Goal: Check status: Check status

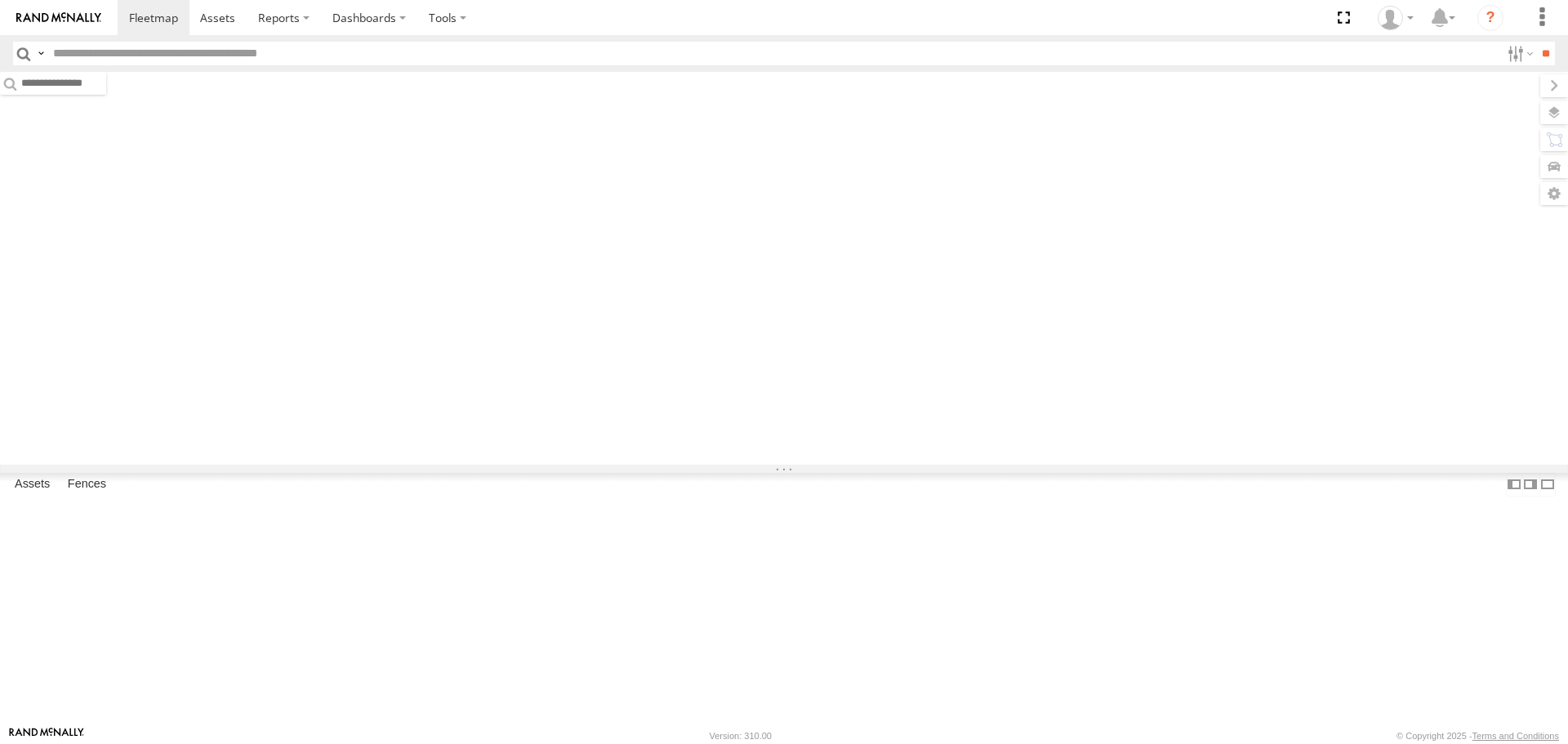
click at [432, 55] on input "text" at bounding box center [774, 54] width 1454 height 24
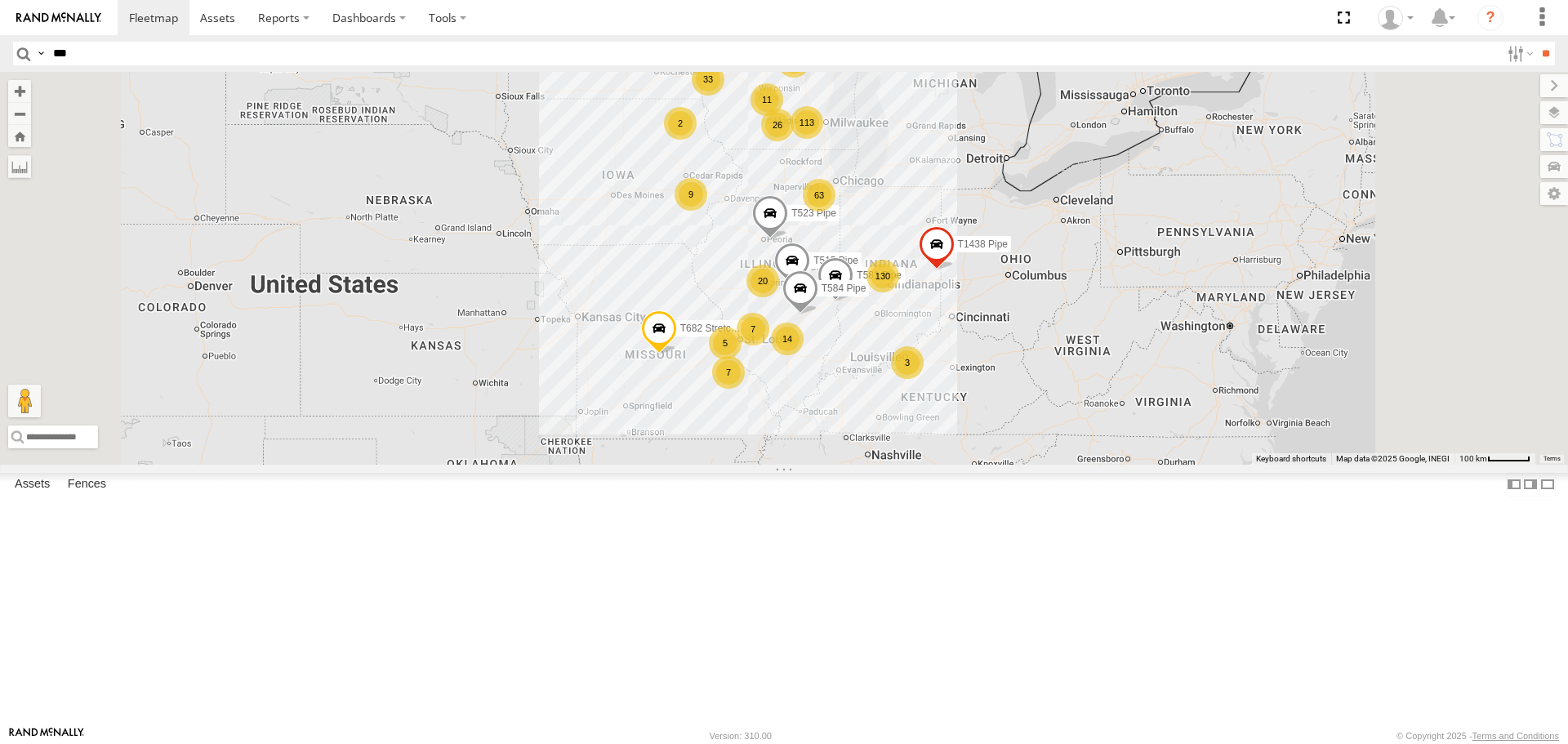
click at [1536, 42] on input "**" at bounding box center [1545, 54] width 19 height 24
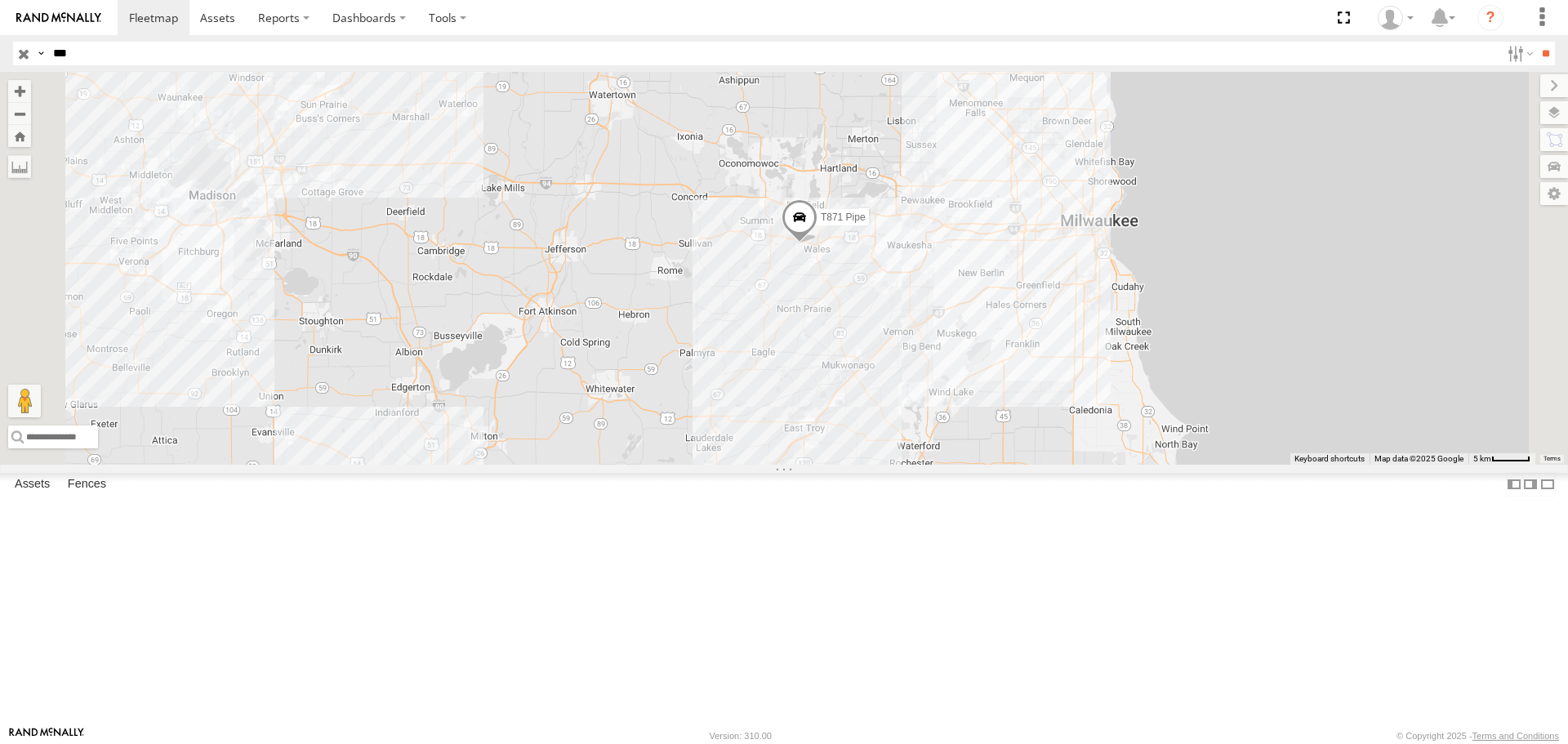
drag, startPoint x: 1016, startPoint y: 387, endPoint x: 1026, endPoint y: 454, distance: 67.7
click at [1025, 457] on div "T212 Pipe T871 Pipe" at bounding box center [784, 267] width 1568 height 392
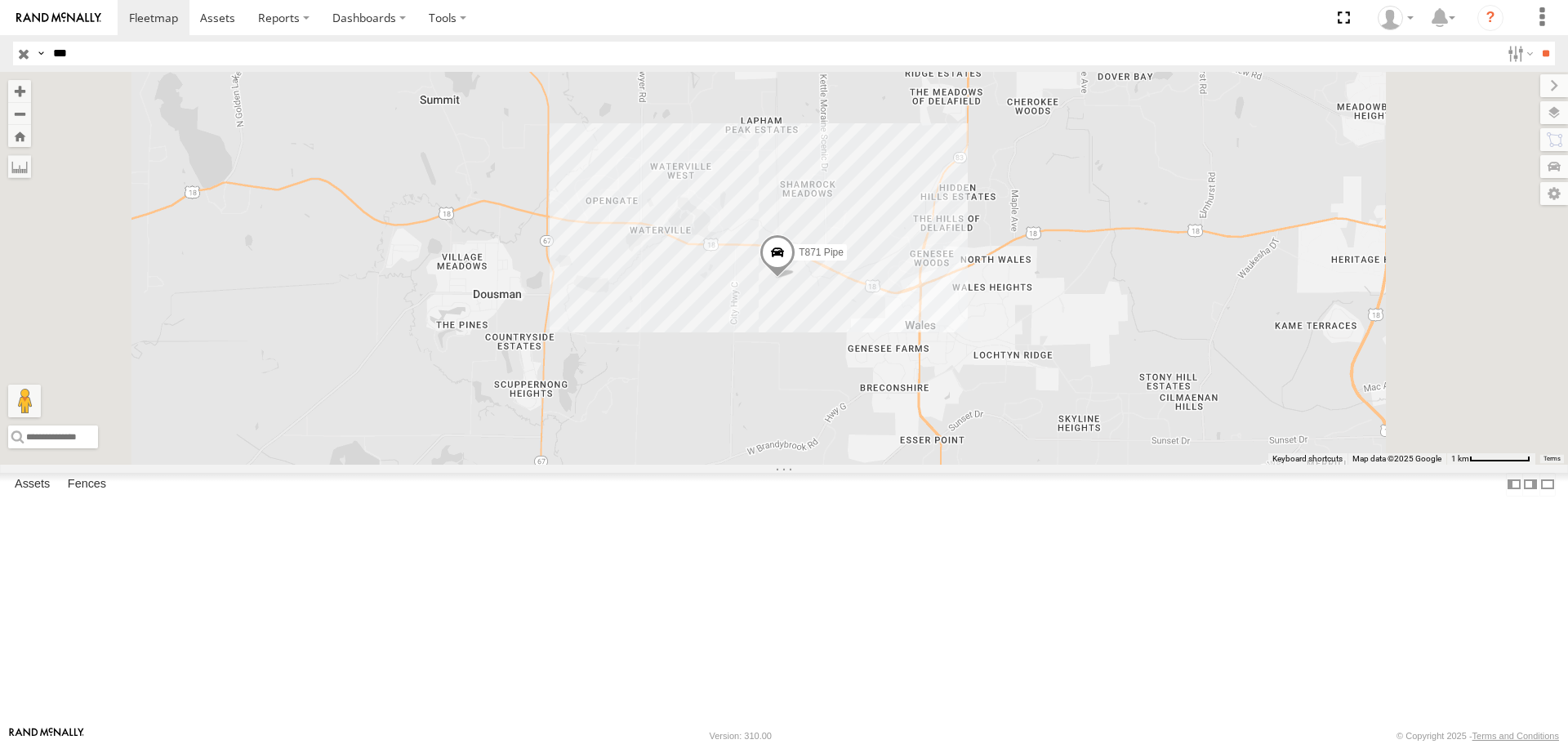
drag, startPoint x: 982, startPoint y: 260, endPoint x: 976, endPoint y: 503, distance: 243.1
click at [976, 464] on div "T212 Pipe T871 Pipe" at bounding box center [784, 267] width 1568 height 392
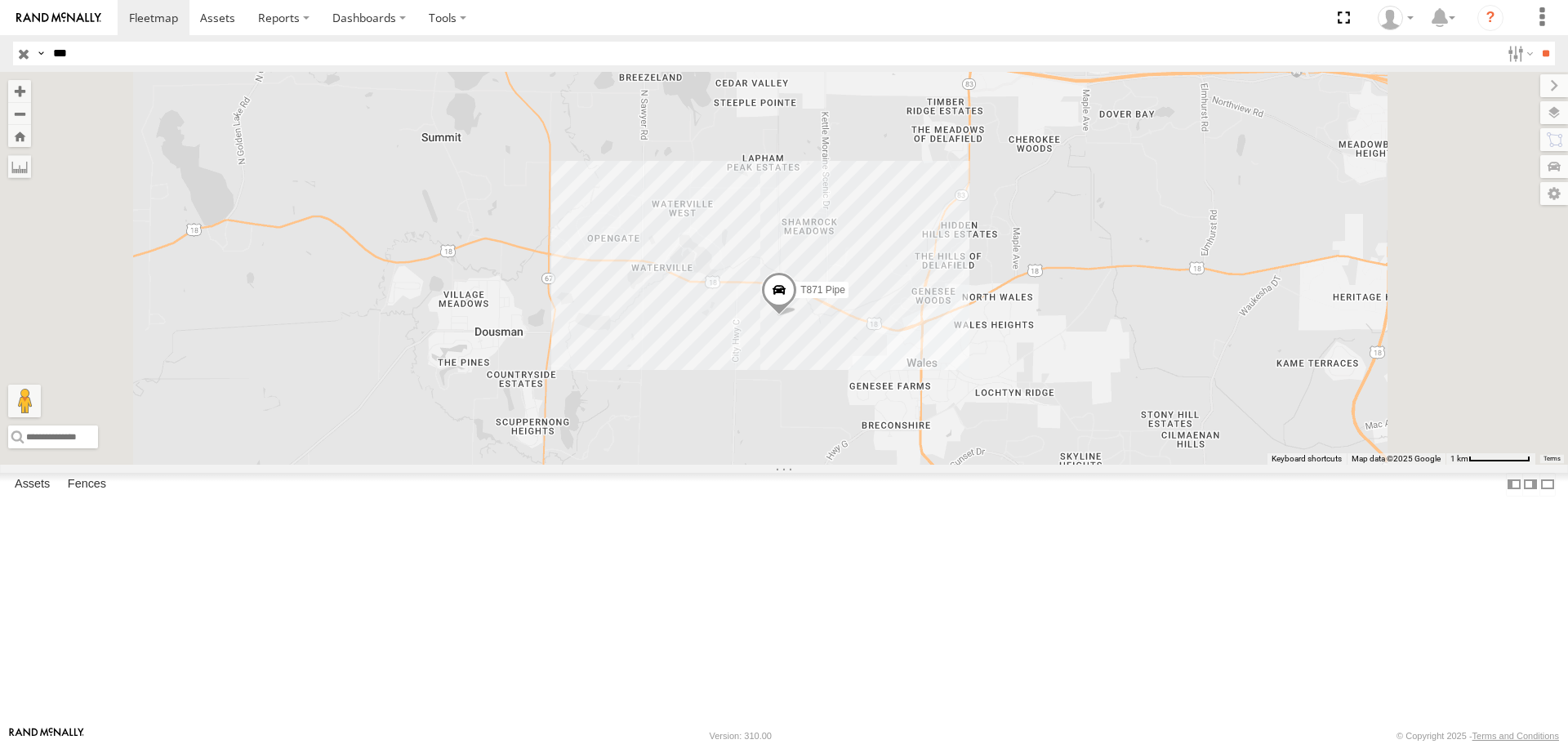
click at [121, 53] on input "***" at bounding box center [774, 54] width 1454 height 24
type input "***"
click at [1536, 42] on input "**" at bounding box center [1545, 54] width 19 height 24
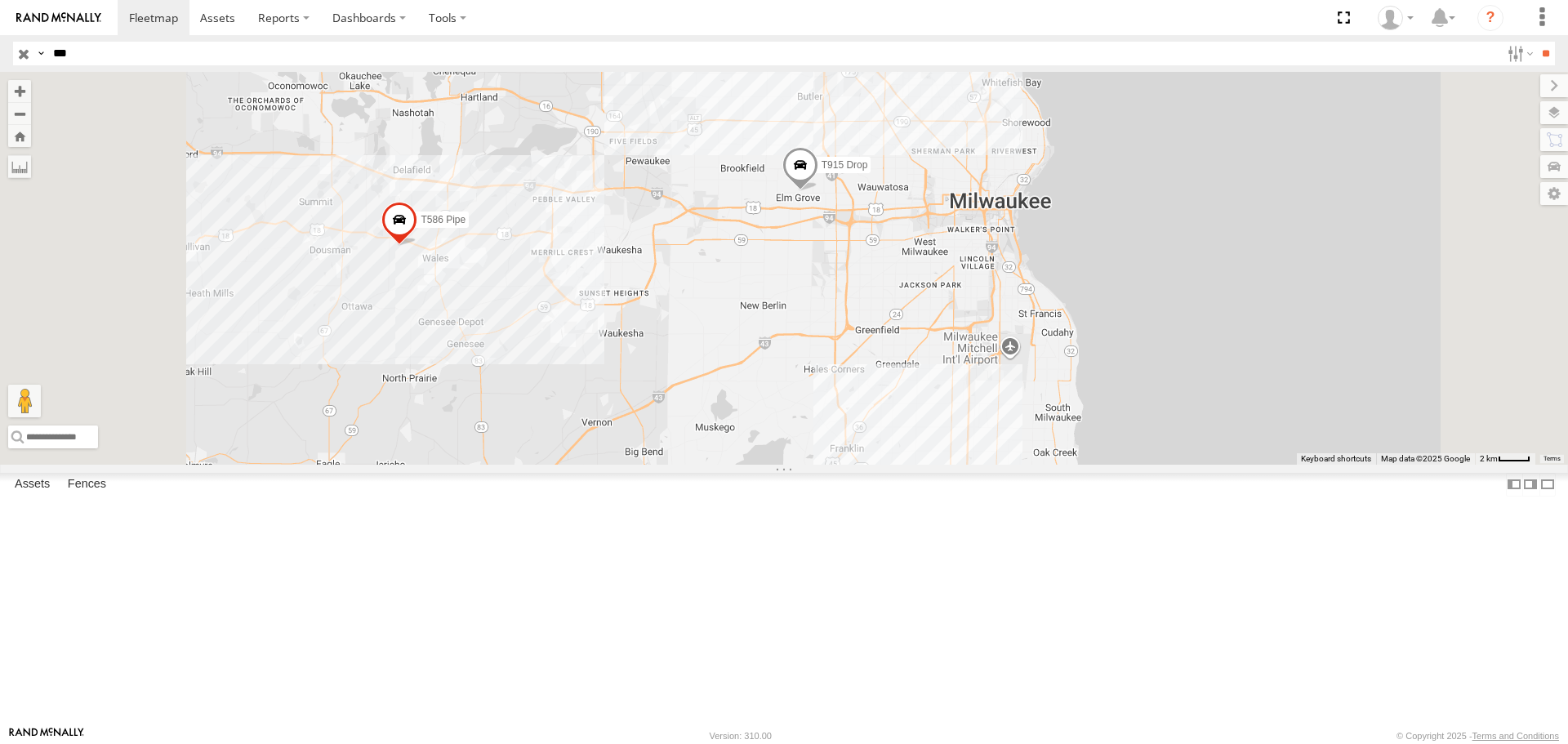
drag, startPoint x: 950, startPoint y: 145, endPoint x: 974, endPoint y: 379, distance: 235.2
click at [974, 384] on div "T259 Pipe T1171 Flat T1328 Drop T528 Flat T1215 Flat T586 Pipe T915 Drop" at bounding box center [784, 267] width 1568 height 392
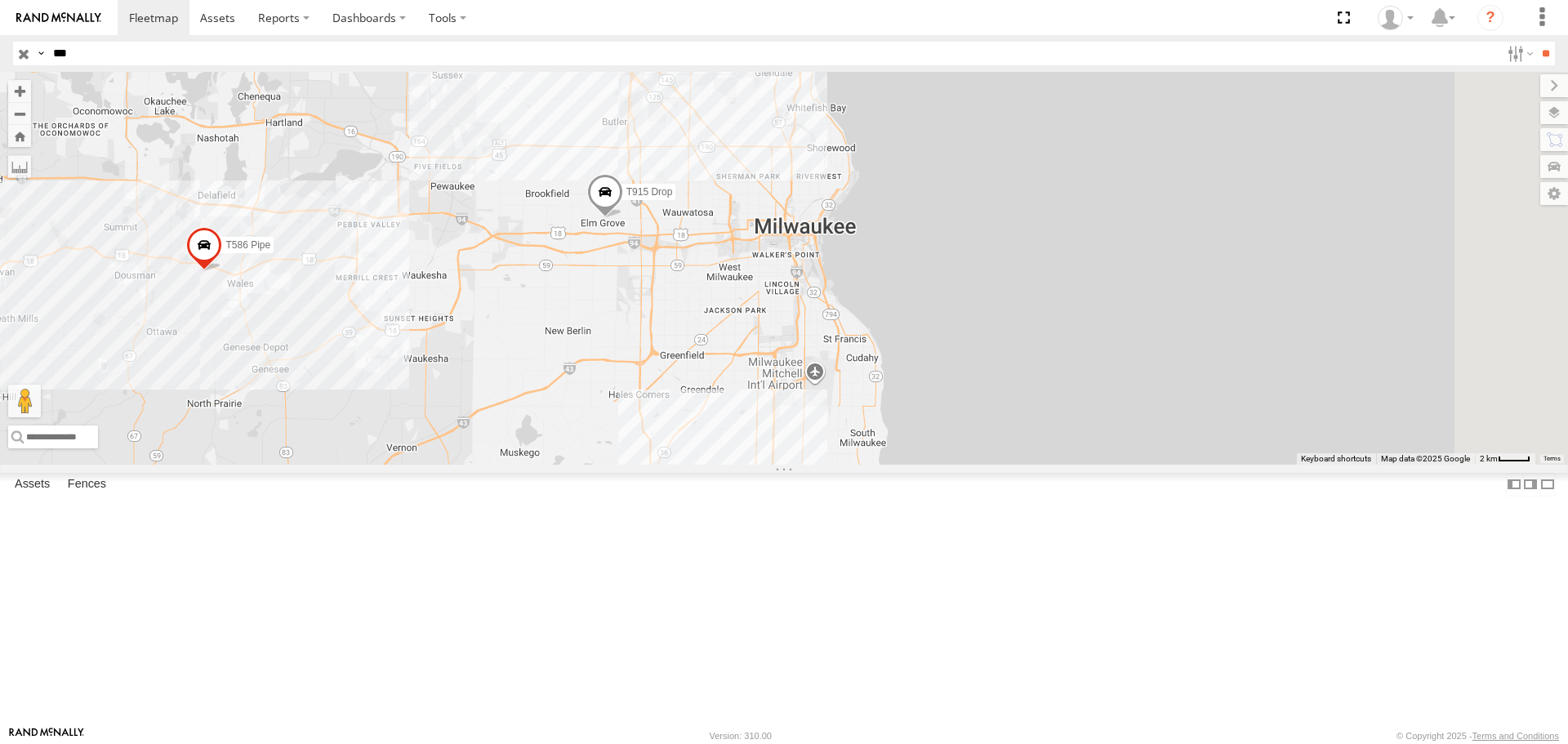
drag, startPoint x: 782, startPoint y: 195, endPoint x: 762, endPoint y: 358, distance: 164.2
click at [762, 358] on div "T586 Pipe T915 Drop" at bounding box center [784, 267] width 1568 height 392
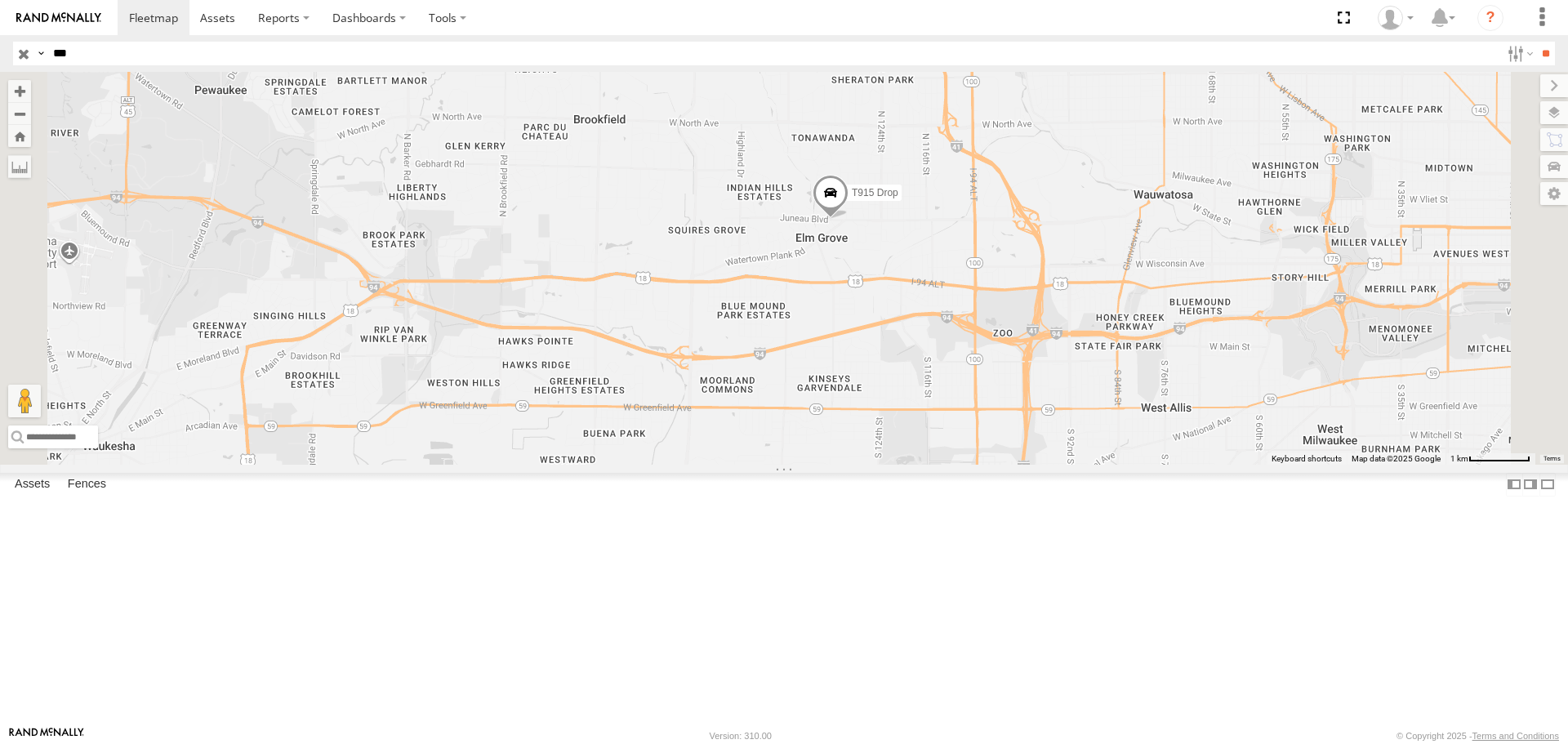
drag, startPoint x: 898, startPoint y: 377, endPoint x: 986, endPoint y: 351, distance: 91.8
click at [988, 351] on div "T586 Pipe T915 Drop" at bounding box center [784, 267] width 1568 height 392
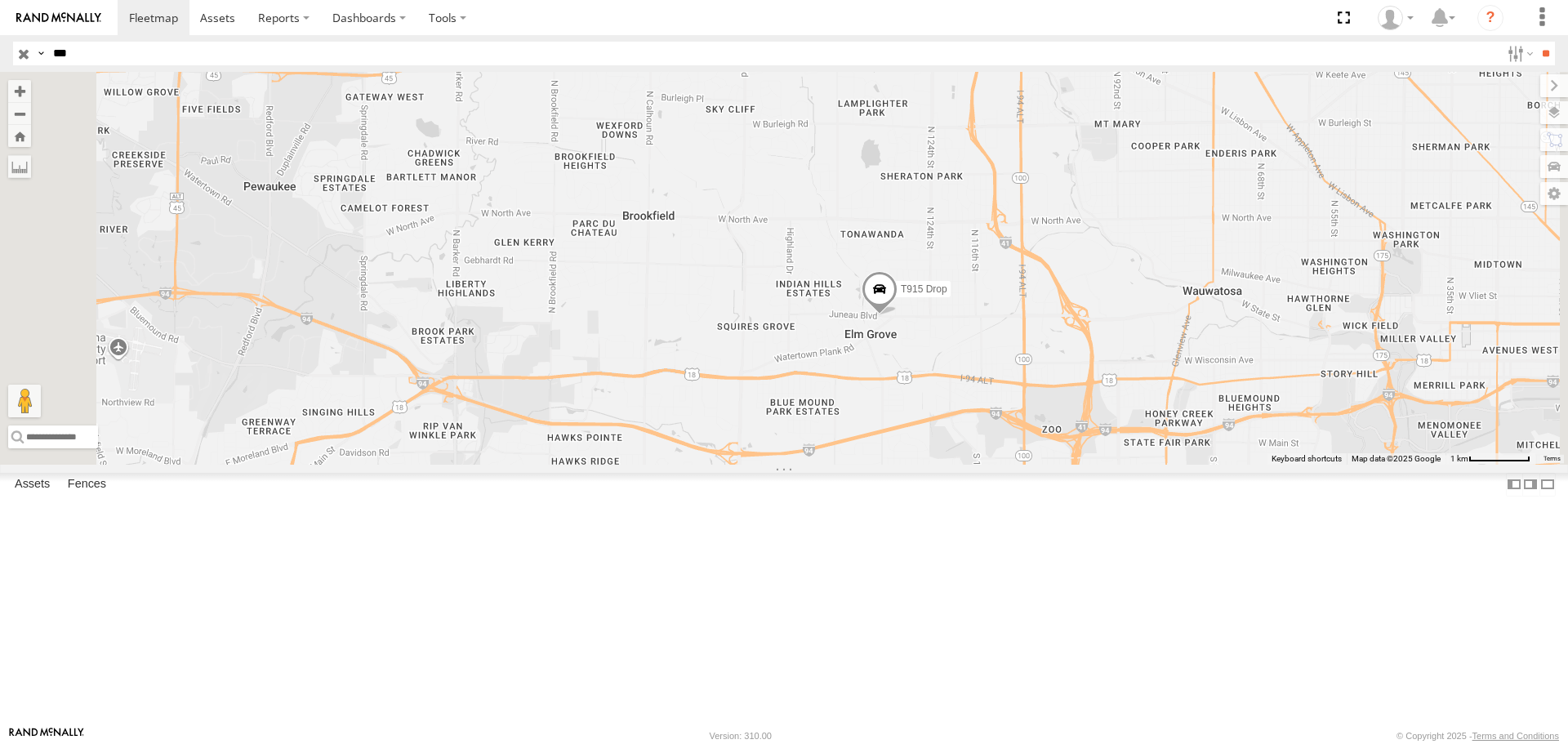
drag, startPoint x: 978, startPoint y: 280, endPoint x: 1029, endPoint y: 378, distance: 110.5
click at [1030, 378] on div "T586 Pipe T915 Drop" at bounding box center [784, 267] width 1568 height 392
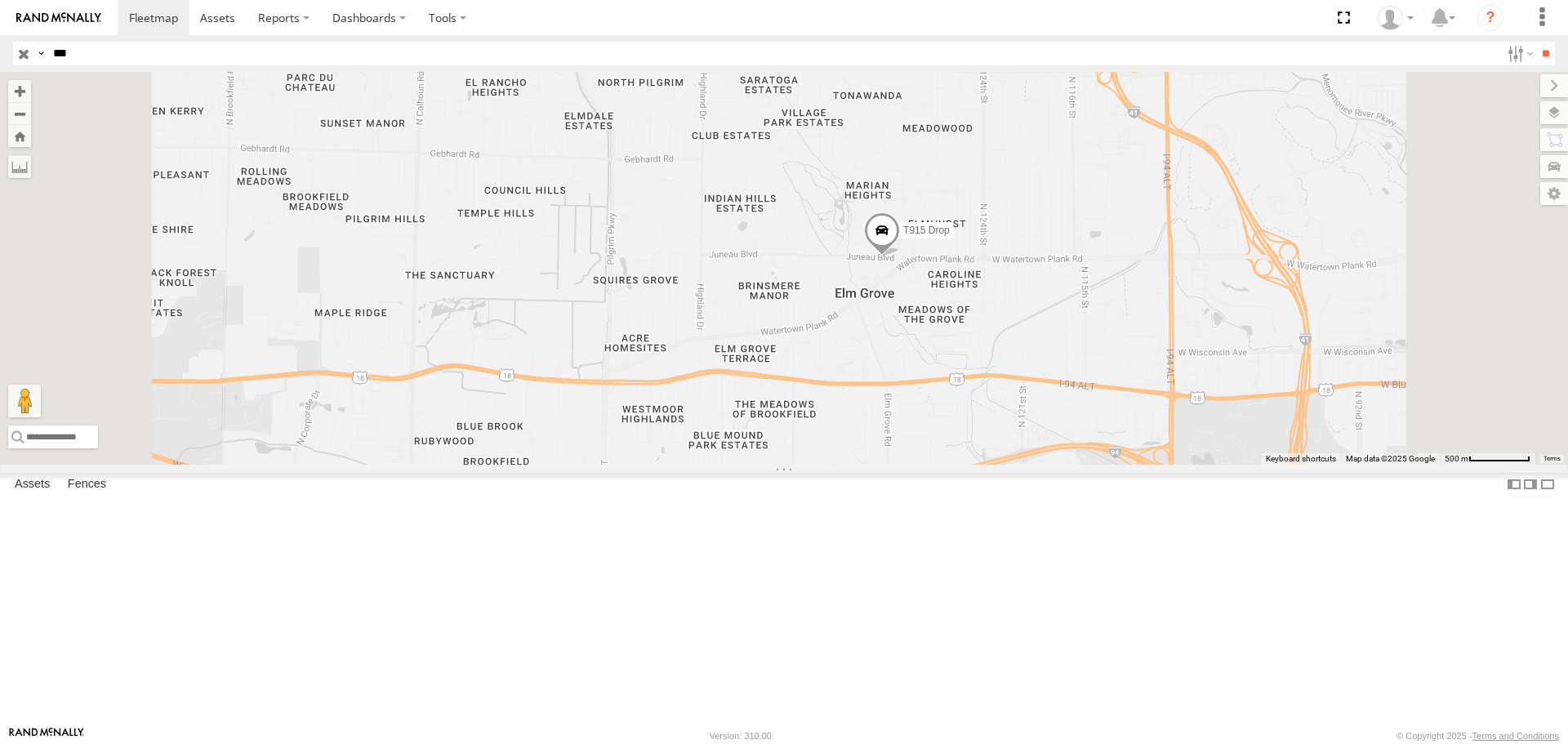
drag, startPoint x: 1078, startPoint y: 483, endPoint x: 1025, endPoint y: 349, distance: 144.1
click at [1025, 349] on div "T586 Pipe T915 Drop" at bounding box center [784, 267] width 1568 height 392
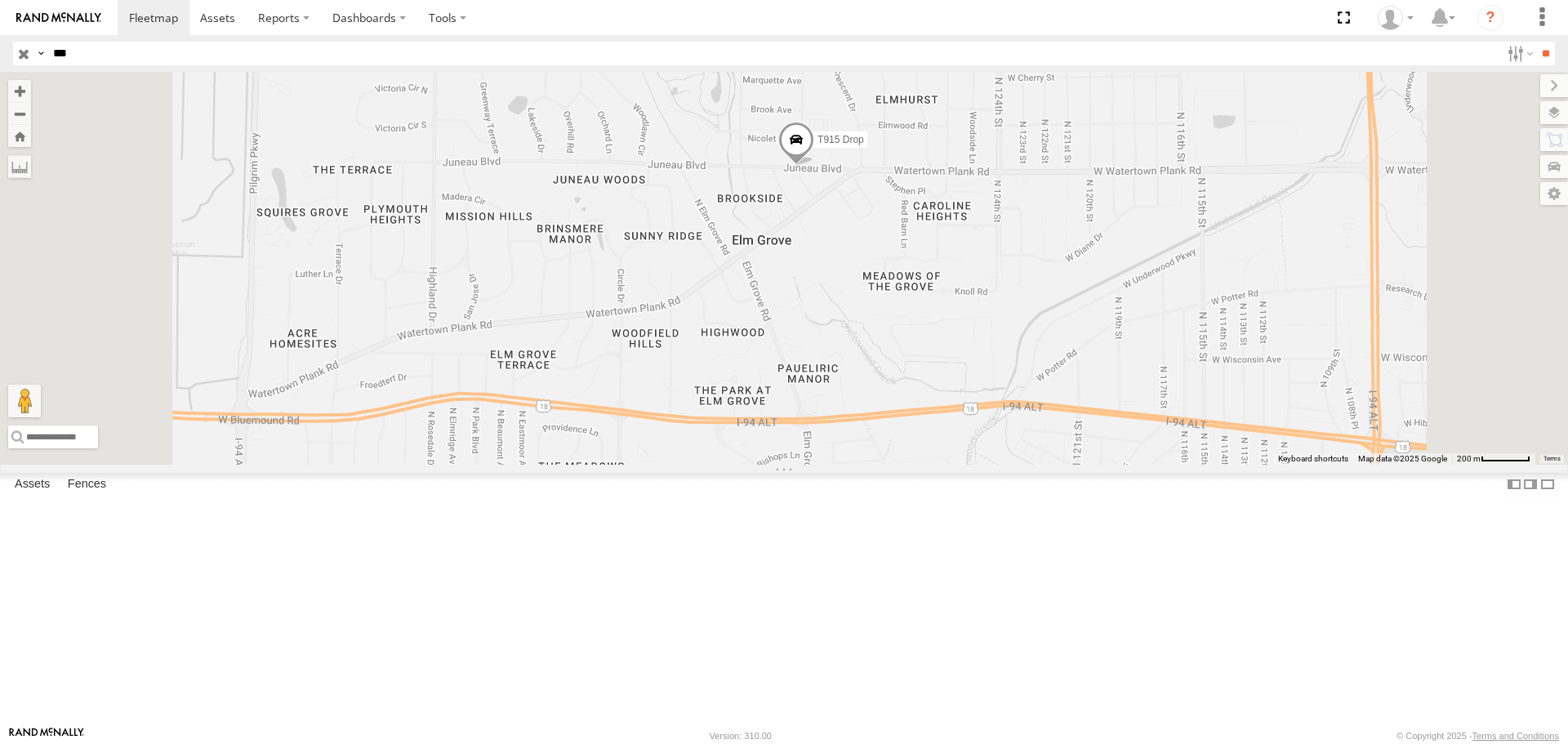
drag, startPoint x: 935, startPoint y: 328, endPoint x: 913, endPoint y: 249, distance: 82.0
click at [913, 249] on div "T586 Pipe T915 Drop" at bounding box center [784, 267] width 1568 height 392
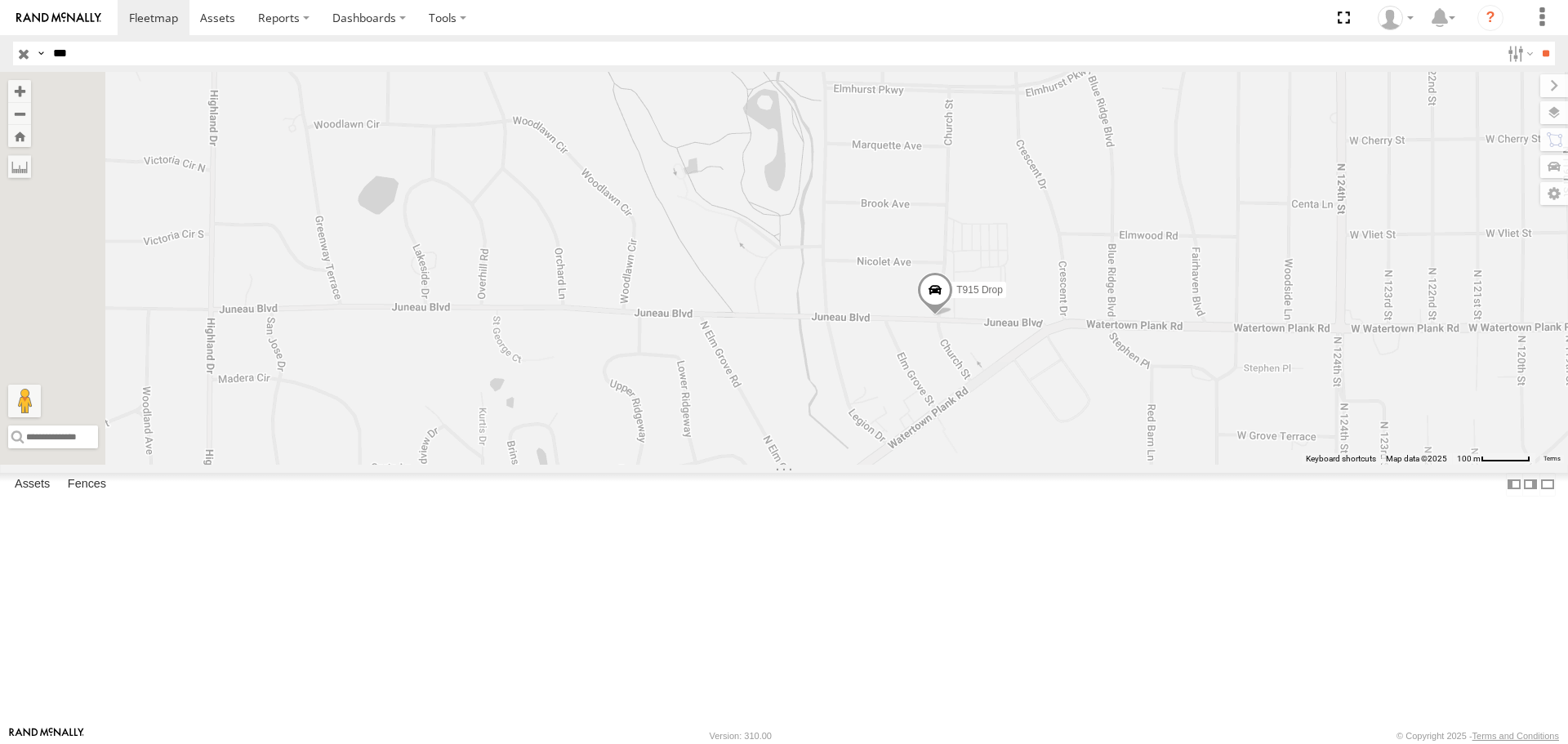
drag, startPoint x: 795, startPoint y: 204, endPoint x: 1016, endPoint y: 397, distance: 293.4
click at [1016, 397] on div "T586 Pipe T915 Drop" at bounding box center [784, 267] width 1568 height 392
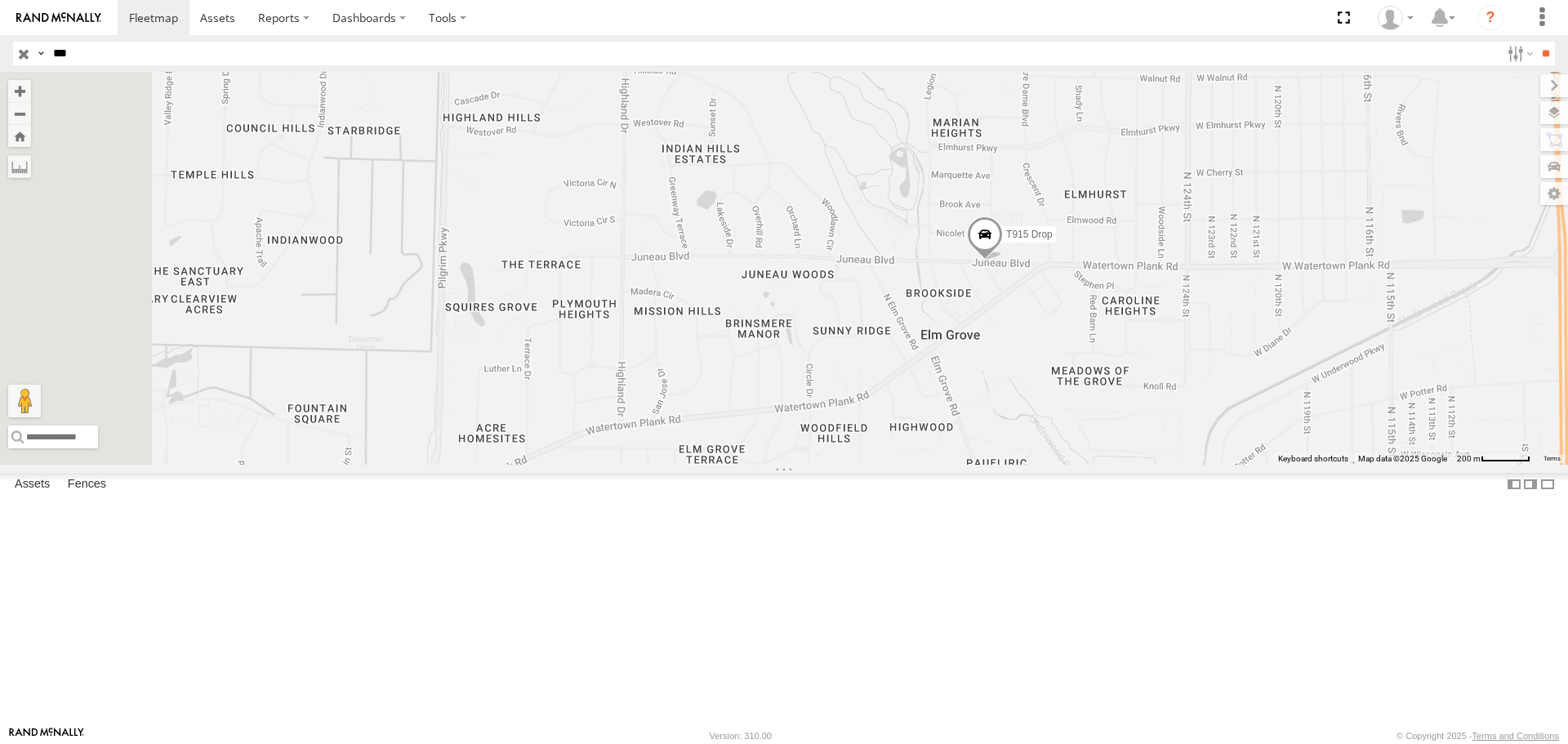
drag, startPoint x: 1054, startPoint y: 434, endPoint x: 1205, endPoint y: 398, distance: 155.2
click at [1205, 398] on div "T586 Pipe T915 Drop" at bounding box center [784, 267] width 1568 height 392
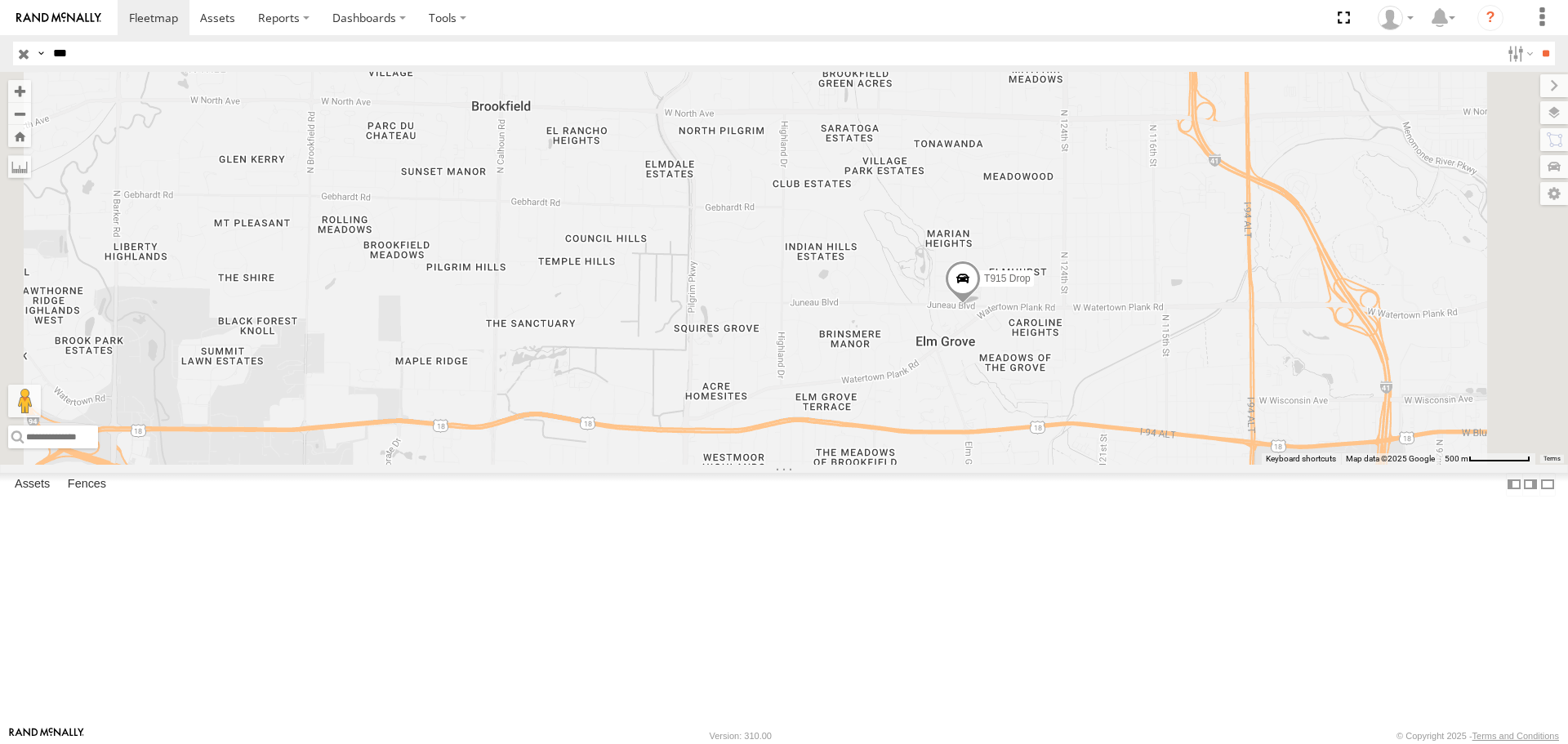
drag, startPoint x: 1139, startPoint y: 335, endPoint x: 1111, endPoint y: 408, distance: 78.2
click at [1111, 408] on div "T586 Pipe T915 Drop" at bounding box center [784, 267] width 1568 height 392
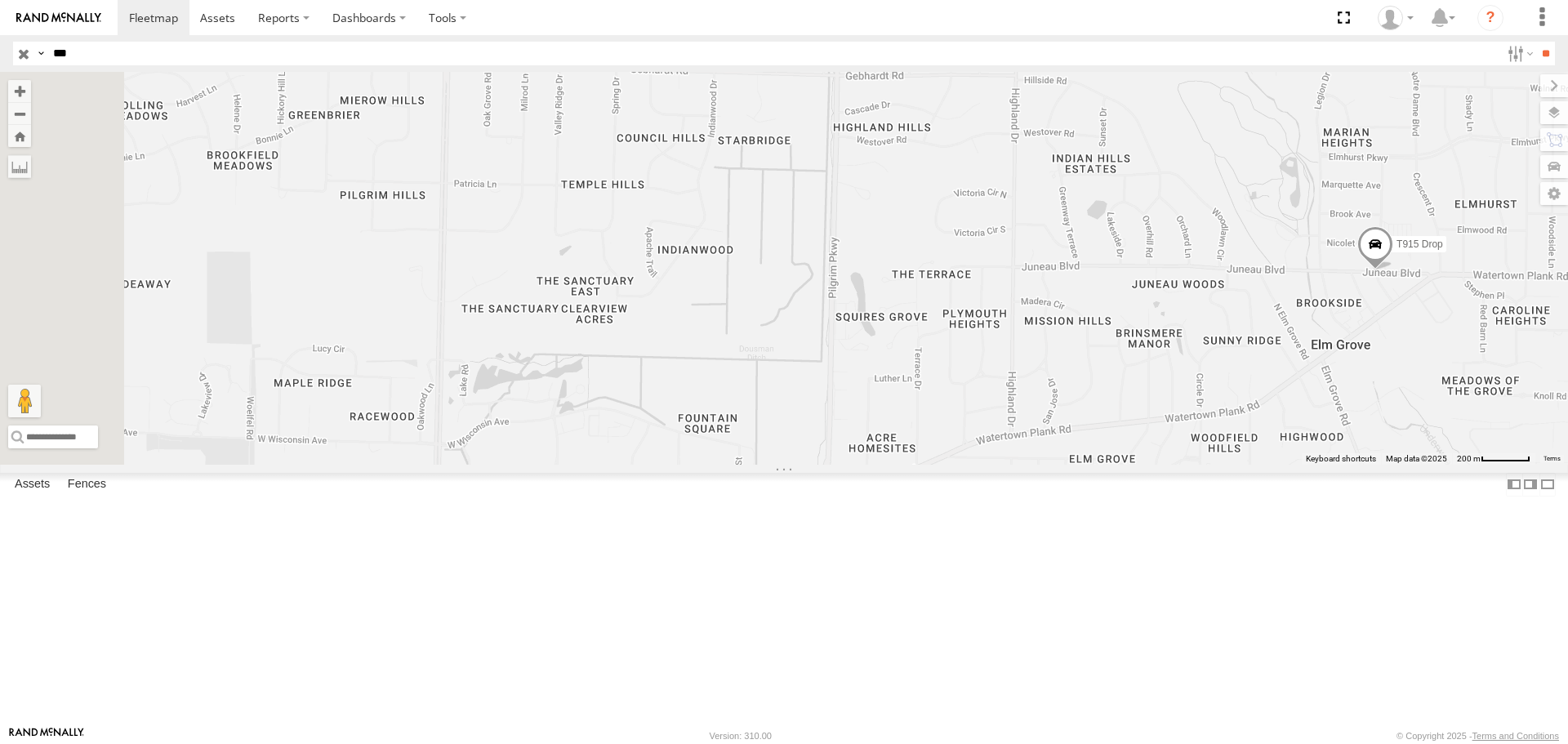
drag, startPoint x: 960, startPoint y: 392, endPoint x: 1234, endPoint y: 370, distance: 274.9
click at [1257, 362] on div "T586 Pipe T915 Drop" at bounding box center [784, 267] width 1568 height 392
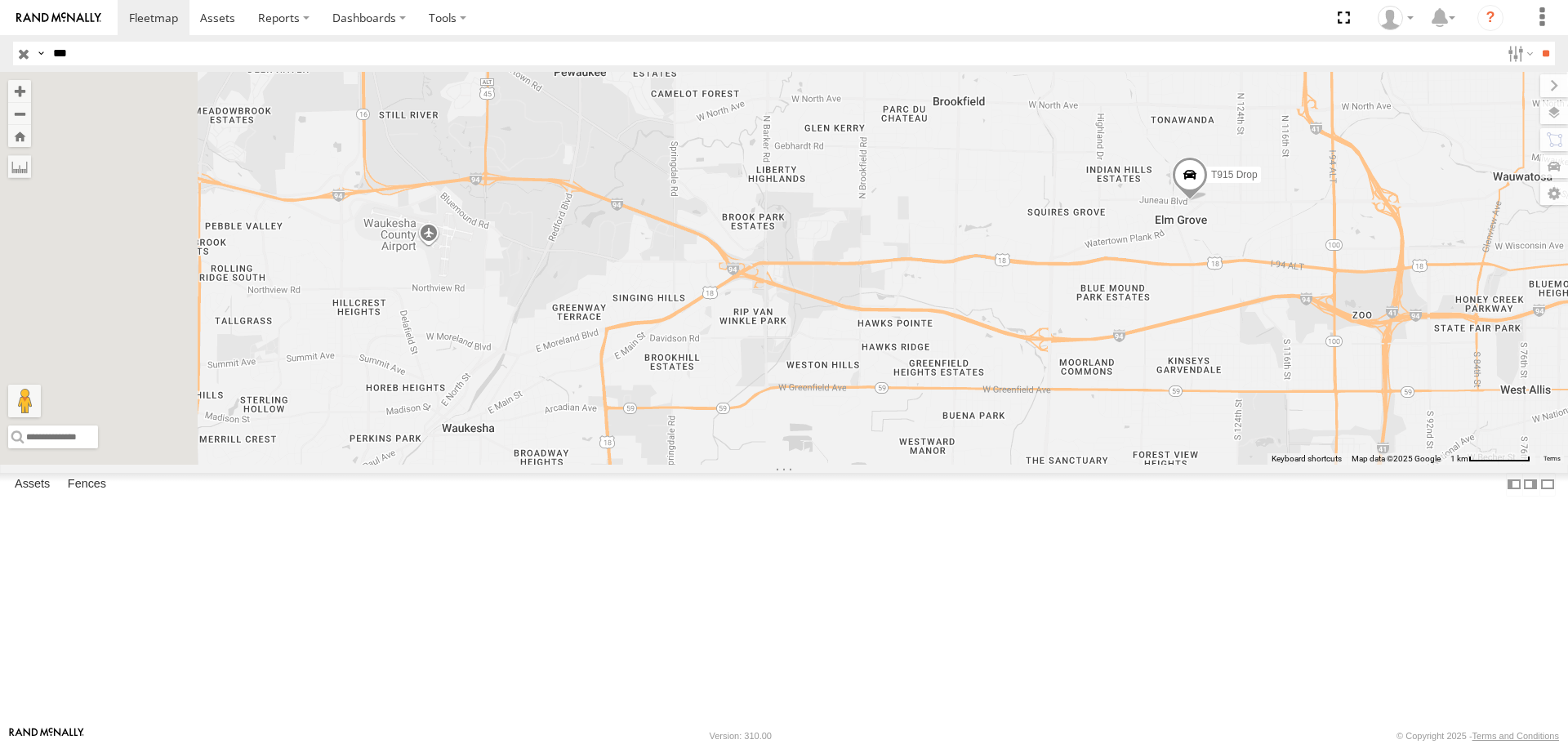
drag, startPoint x: 933, startPoint y: 428, endPoint x: 1038, endPoint y: 335, distance: 140.3
click at [1038, 335] on div "T586 Pipe T915 Drop" at bounding box center [784, 267] width 1568 height 392
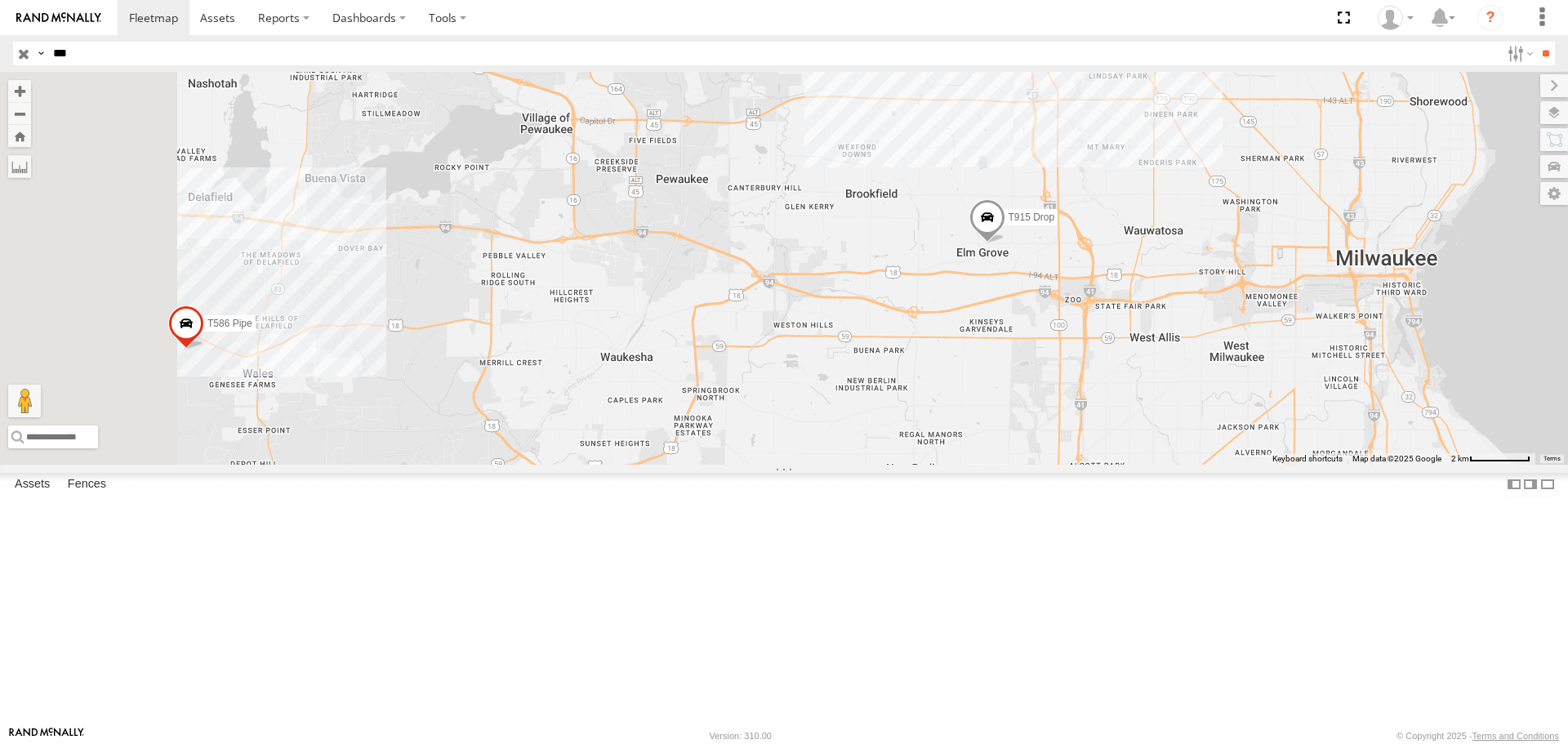
drag, startPoint x: 1041, startPoint y: 293, endPoint x: 1122, endPoint y: 366, distance: 109.0
click at [1122, 366] on div "T586 Pipe T915 Drop" at bounding box center [784, 267] width 1568 height 392
